Goal: Information Seeking & Learning: Learn about a topic

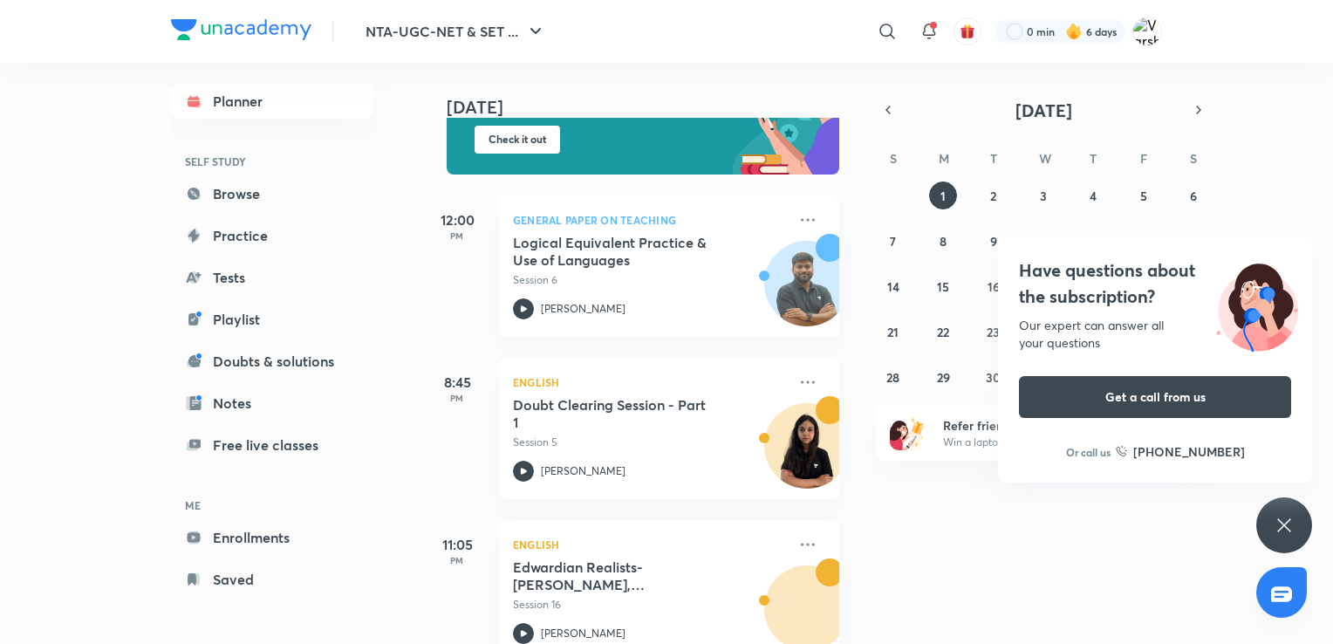
scroll to position [236, 0]
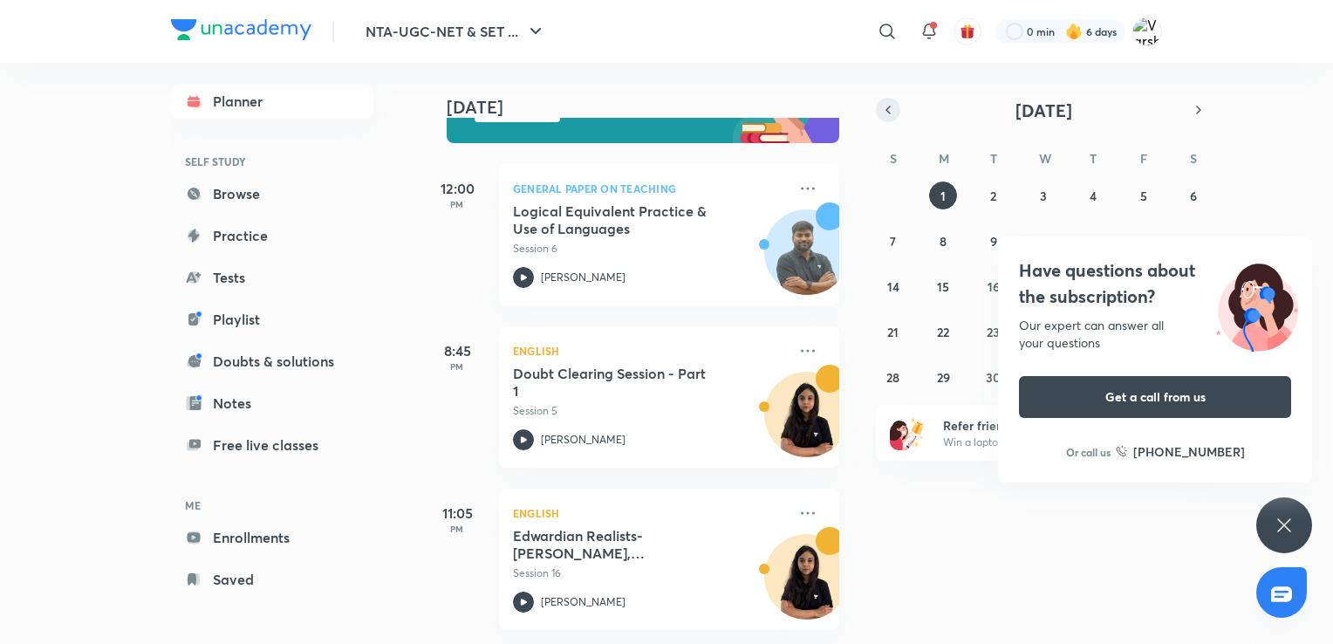
click at [887, 113] on icon "button" at bounding box center [888, 110] width 14 height 16
click at [1285, 508] on div "Have questions about the subscription? Our expert can answer all your questions…" at bounding box center [1284, 525] width 56 height 56
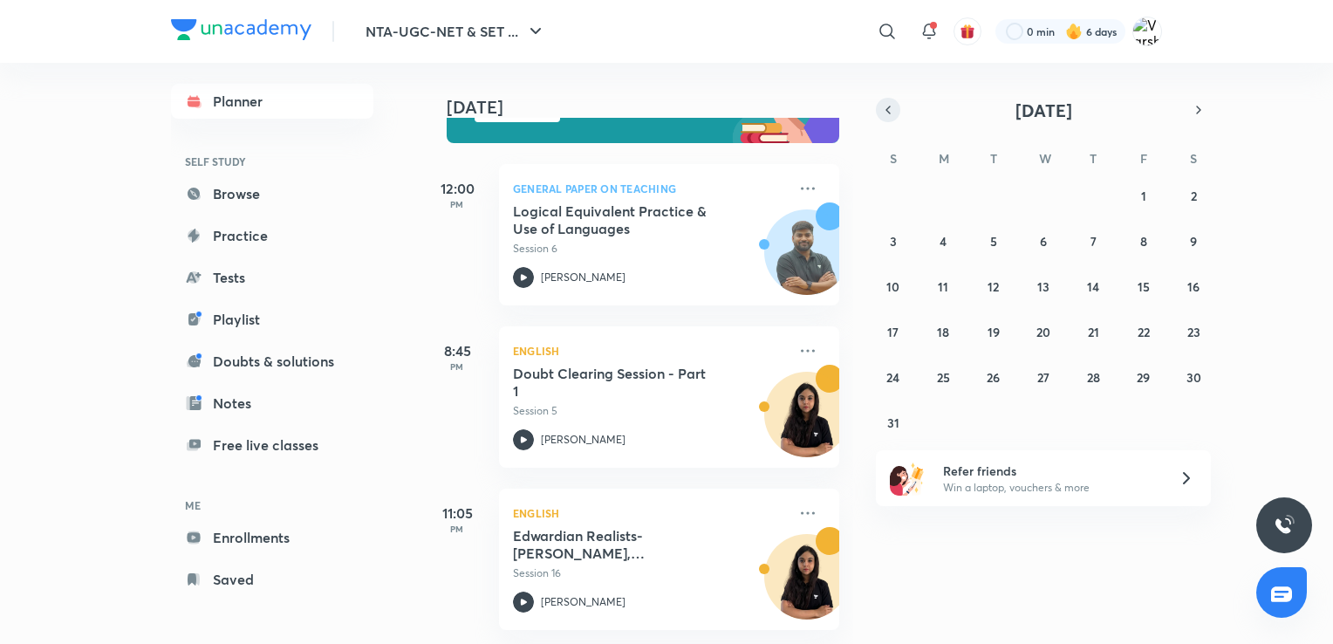
click at [888, 118] on button "button" at bounding box center [888, 110] width 24 height 24
click at [947, 283] on abbr "14" at bounding box center [943, 286] width 12 height 17
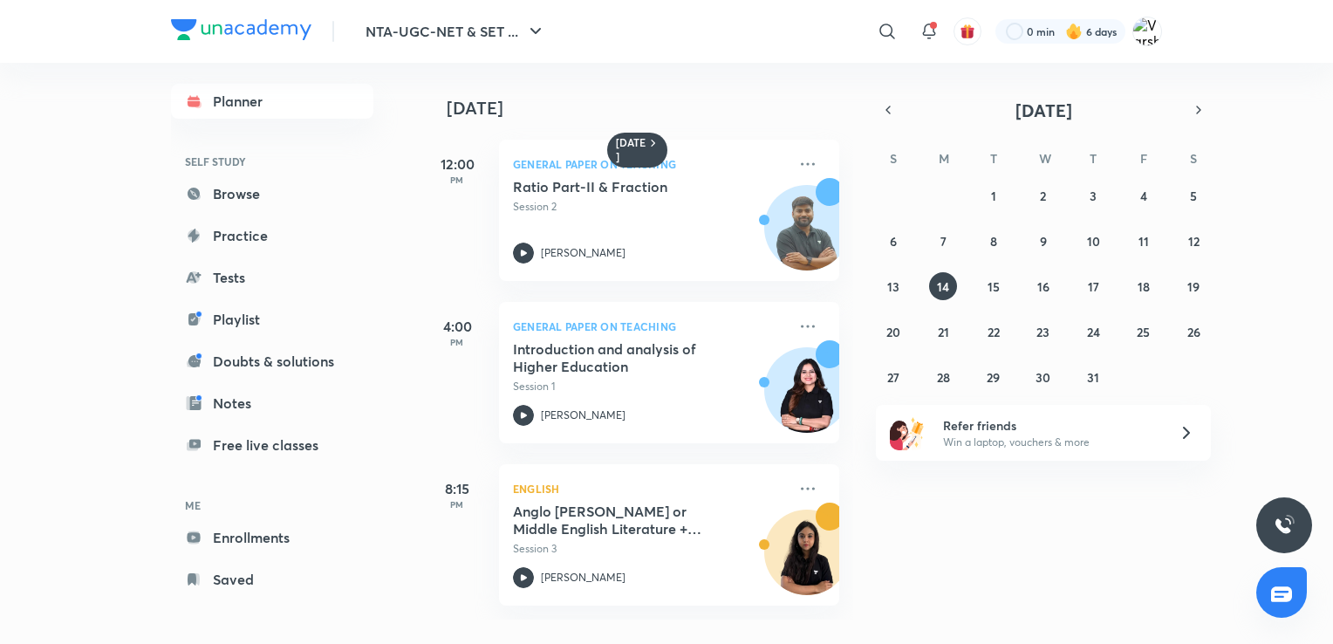
scroll to position [0, 17]
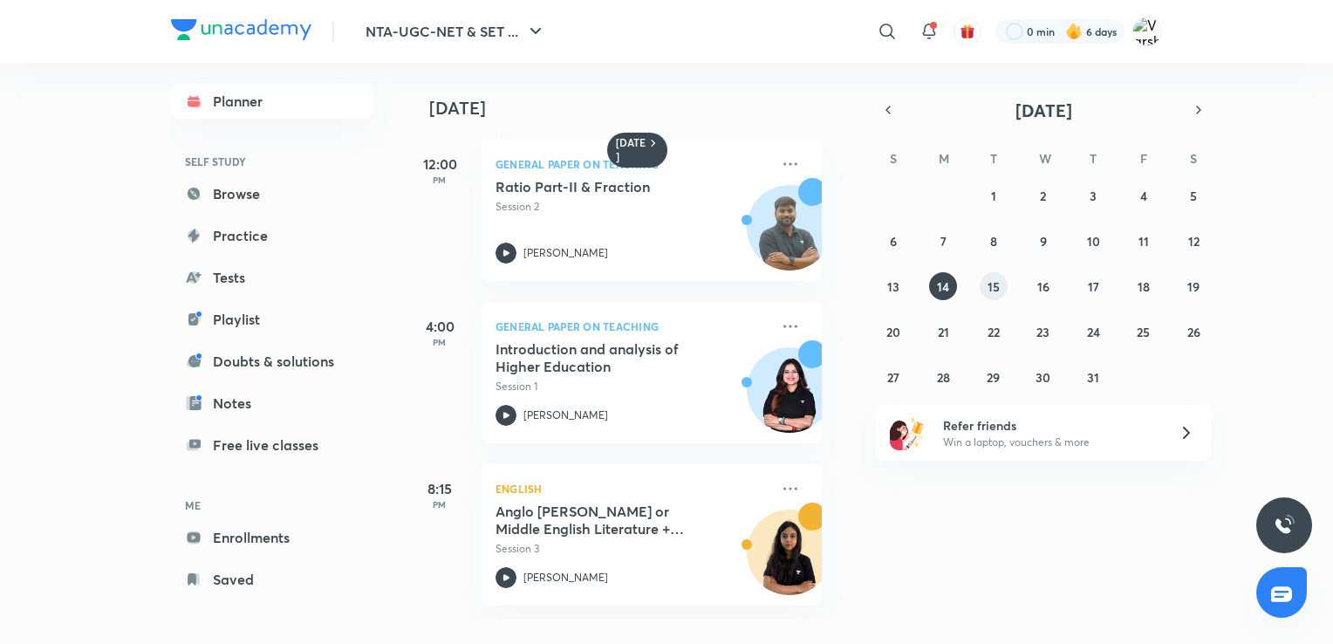
click at [992, 274] on button "15" at bounding box center [993, 286] width 28 height 28
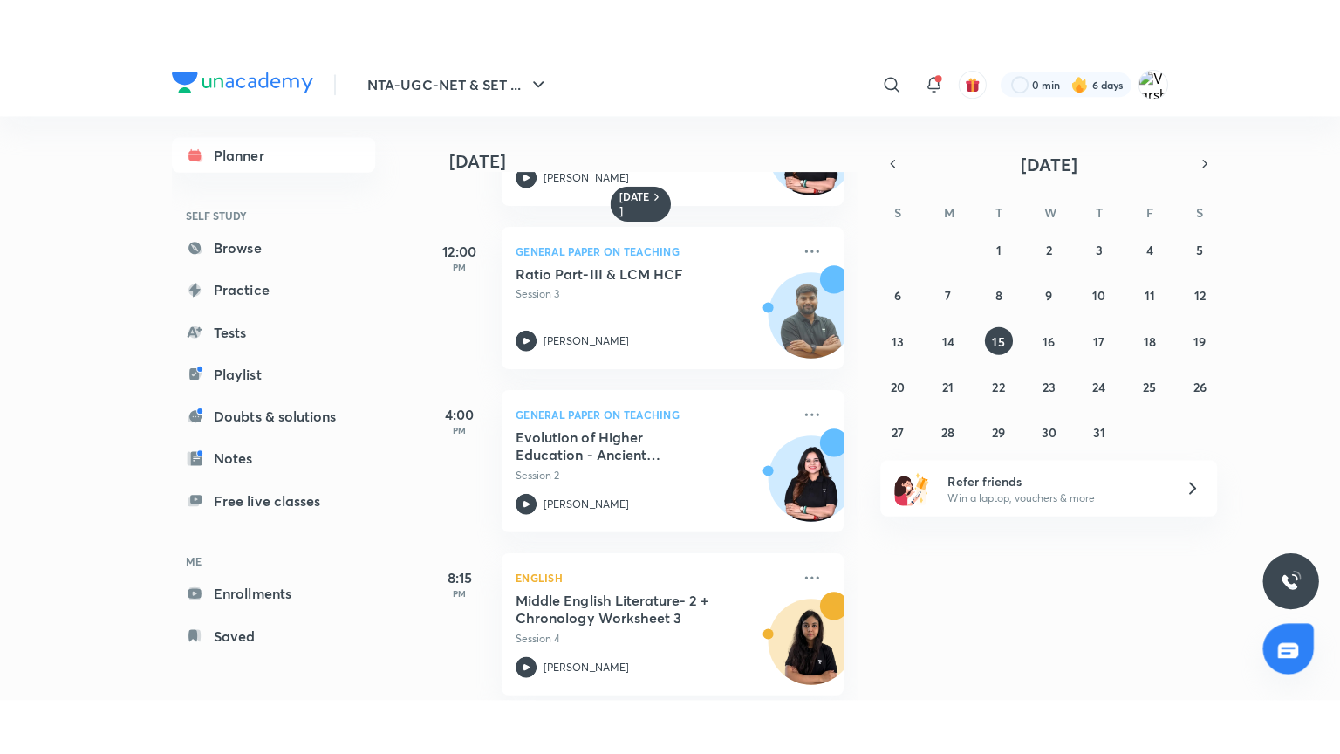
scroll to position [150, 0]
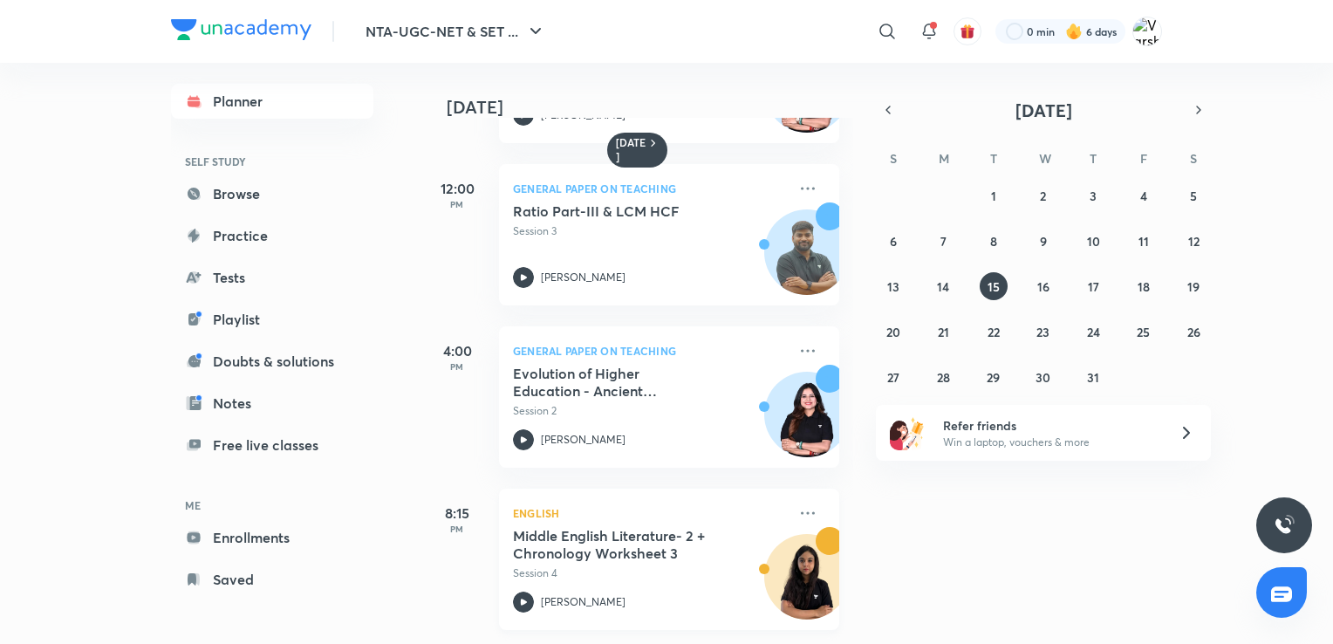
click at [627, 549] on div "Middle English Literature- 2 + Chronology Worksheet 3 Session 4" at bounding box center [650, 554] width 274 height 54
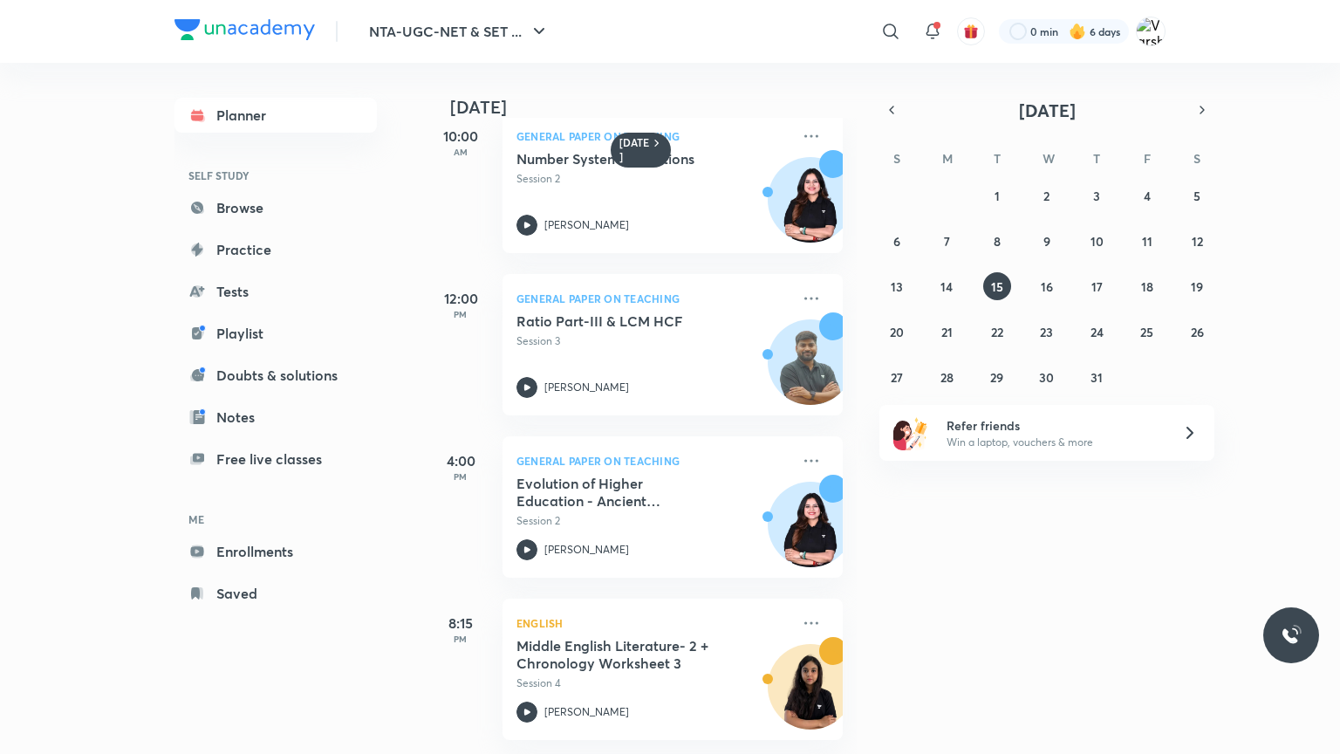
scroll to position [41, 0]
